Goal: Task Accomplishment & Management: Manage account settings

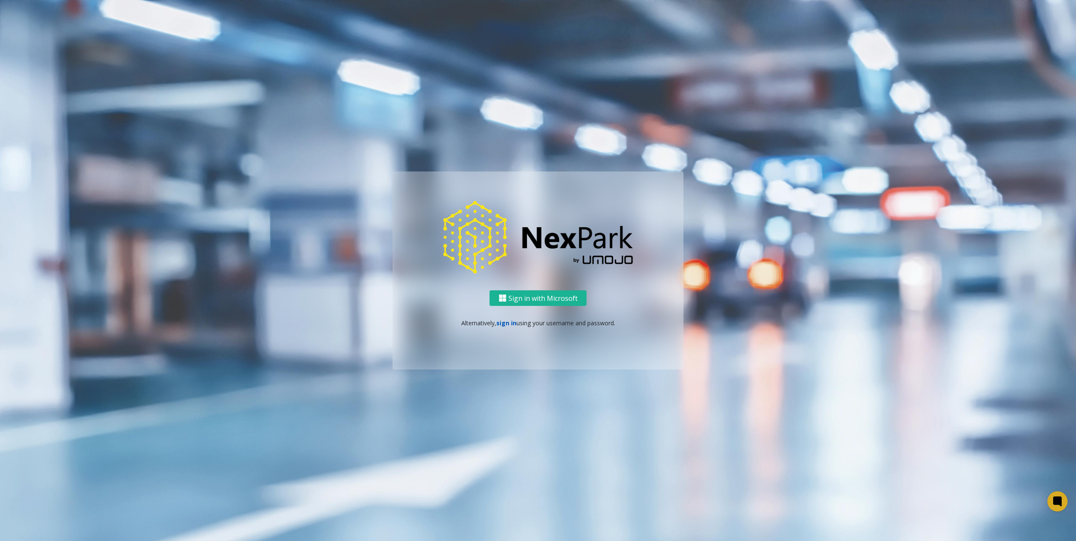
click at [501, 324] on link "sign in" at bounding box center [506, 323] width 20 height 8
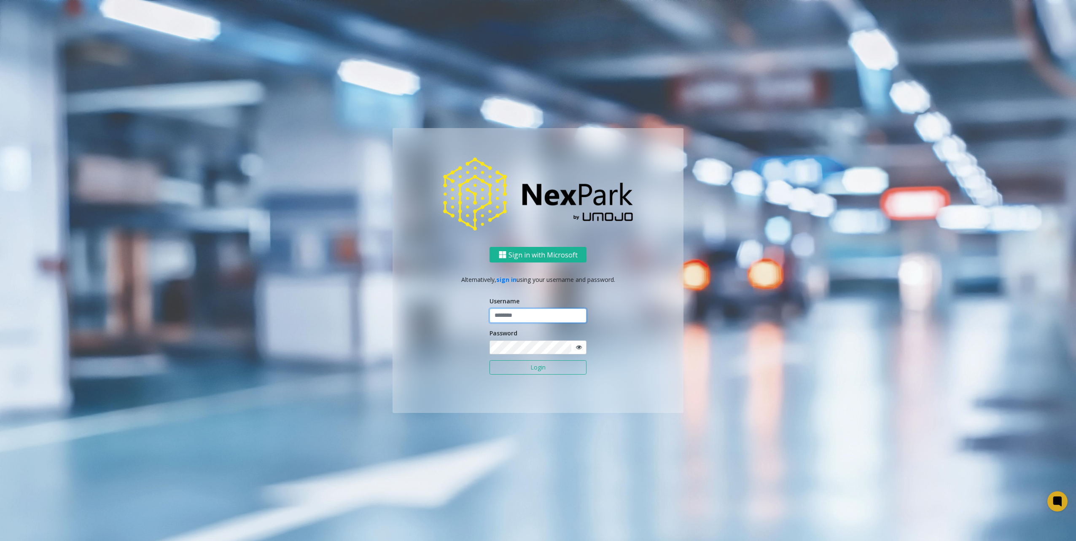
click at [512, 320] on input "text" at bounding box center [537, 316] width 97 height 14
click at [797, 133] on ng-component "Sign in with Microsoft Alternatively, sign in using your username and password.…" at bounding box center [538, 270] width 1076 height 541
click at [532, 318] on input "text" at bounding box center [537, 316] width 97 height 14
type input "********"
click at [525, 364] on button "Login" at bounding box center [537, 367] width 97 height 14
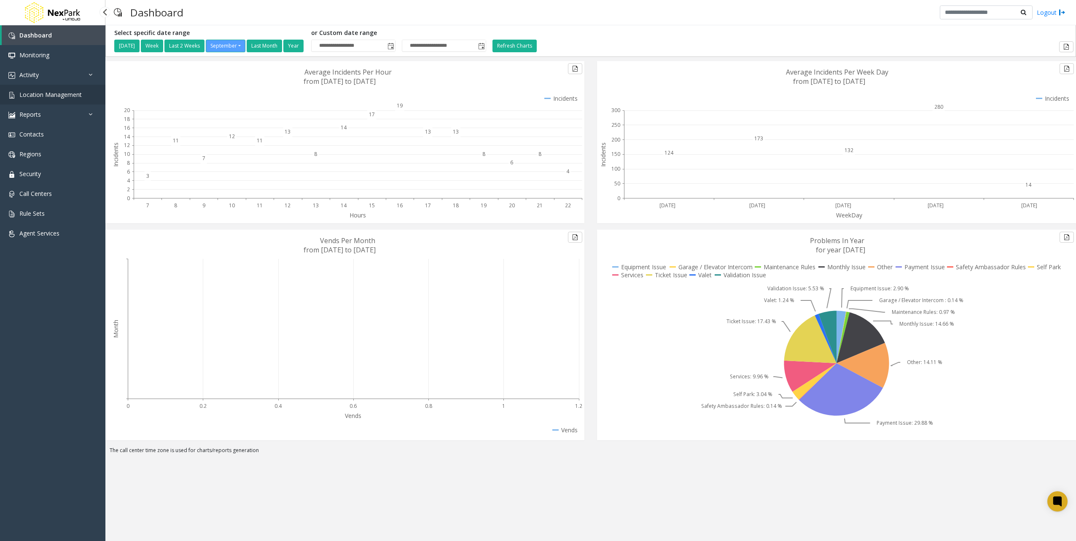
click at [60, 95] on span "Location Management" at bounding box center [50, 95] width 62 height 8
